Goal: Transaction & Acquisition: Purchase product/service

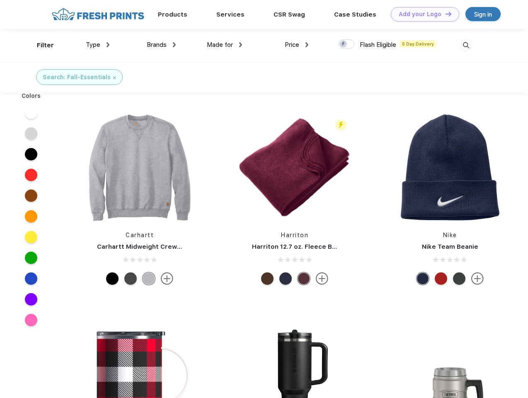
scroll to position [0, 0]
click at [422, 14] on link "Add your Logo Design Tool" at bounding box center [425, 14] width 68 height 15
click at [0, 0] on div "Design Tool" at bounding box center [0, 0] width 0 height 0
click at [445, 14] on link "Add your Logo Design Tool" at bounding box center [425, 14] width 68 height 15
click at [40, 45] on div "Filter" at bounding box center [45, 46] width 17 height 10
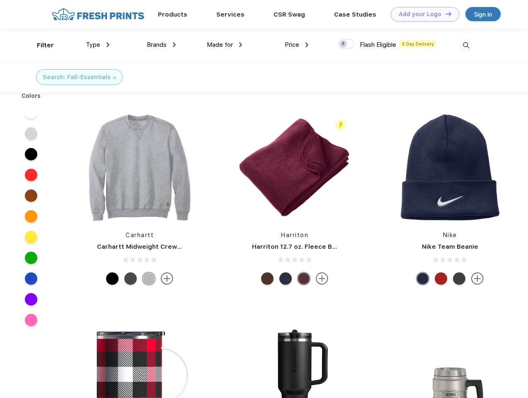
click at [98, 45] on span "Type" at bounding box center [93, 44] width 15 height 7
click at [161, 45] on span "Brands" at bounding box center [157, 44] width 20 height 7
click at [225, 45] on span "Made for" at bounding box center [220, 44] width 26 height 7
click at [297, 45] on span "Price" at bounding box center [292, 44] width 15 height 7
click at [347, 44] on div at bounding box center [346, 43] width 16 height 9
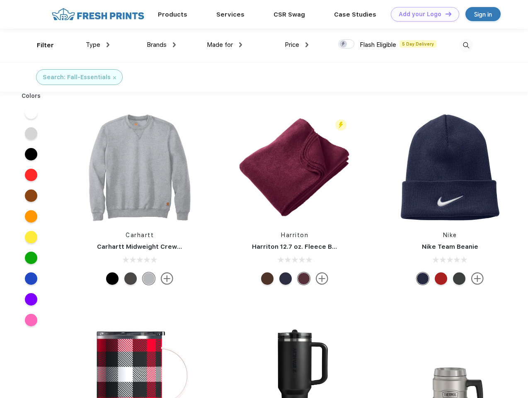
click at [344, 44] on input "checkbox" at bounding box center [340, 41] width 5 height 5
click at [466, 45] on img at bounding box center [466, 46] width 14 height 14
